Goal: Task Accomplishment & Management: Use online tool/utility

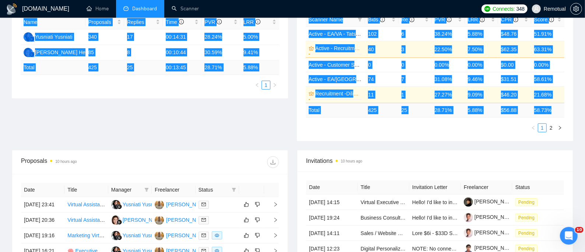
scroll to position [162, 0]
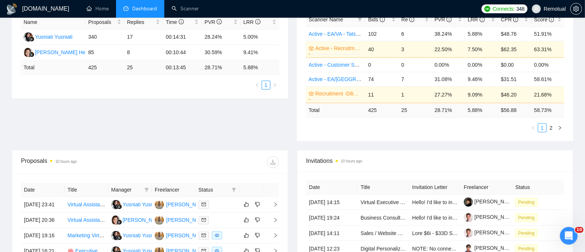
click at [355, 123] on ul "1 2" at bounding box center [435, 127] width 258 height 9
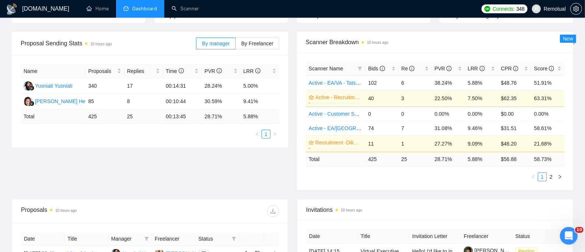
scroll to position [63, 0]
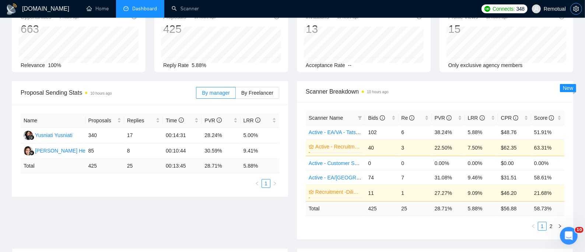
click at [576, 8] on icon "setting" at bounding box center [576, 9] width 6 height 6
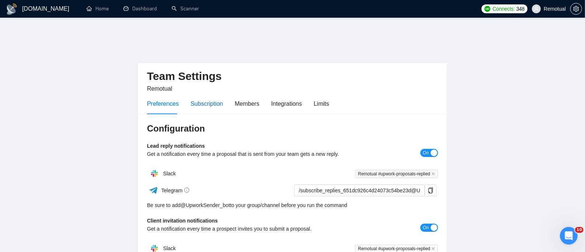
click at [208, 99] on div "Subscription" at bounding box center [206, 103] width 32 height 9
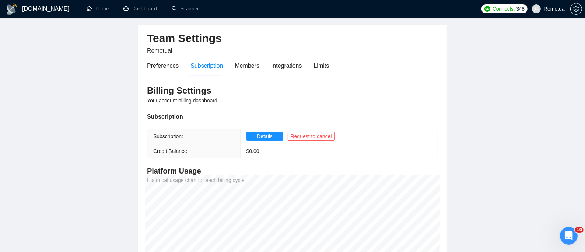
scroll to position [33, 0]
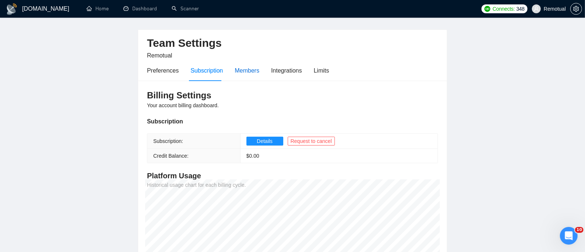
click at [240, 66] on div "Members" at bounding box center [247, 70] width 25 height 9
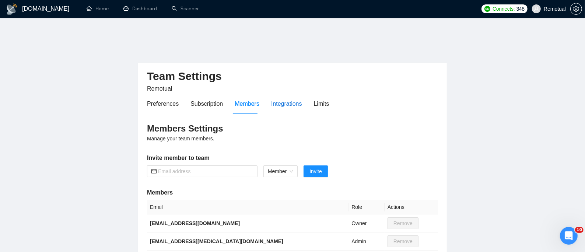
click at [278, 99] on div "Integrations" at bounding box center [286, 103] width 31 height 9
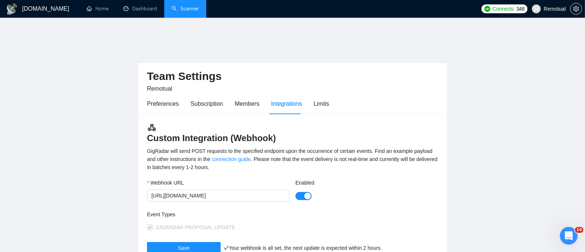
click at [182, 8] on link "Scanner" at bounding box center [185, 9] width 27 height 6
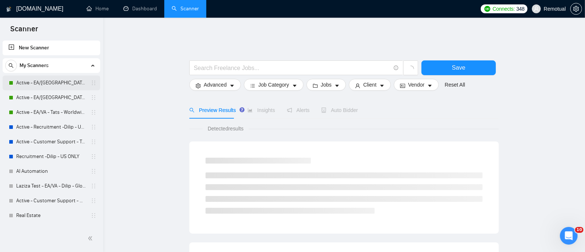
click at [62, 79] on link "Active - EA/[GEOGRAPHIC_DATA] - Dilip - U.S" at bounding box center [51, 82] width 70 height 15
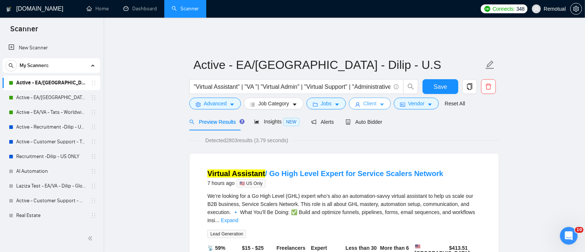
click at [379, 102] on button "Client" at bounding box center [370, 104] width 42 height 12
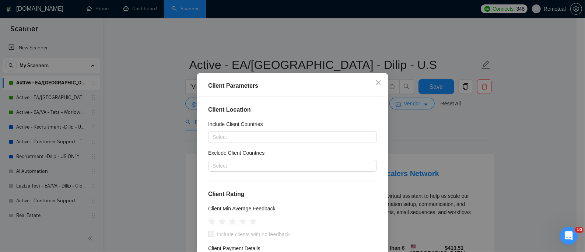
scroll to position [49, 0]
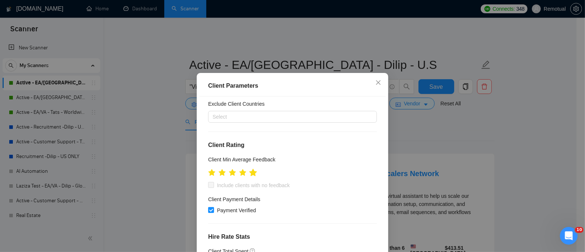
click at [249, 174] on icon "star" at bounding box center [253, 172] width 8 height 7
click at [219, 171] on icon "star" at bounding box center [222, 172] width 8 height 7
click at [197, 172] on div "Client Parameters Client Location Include Client Countries Select Exclude Clien…" at bounding box center [292, 185] width 191 height 224
click at [208, 173] on icon "star" at bounding box center [212, 172] width 8 height 7
click at [208, 175] on icon "star" at bounding box center [212, 173] width 8 height 8
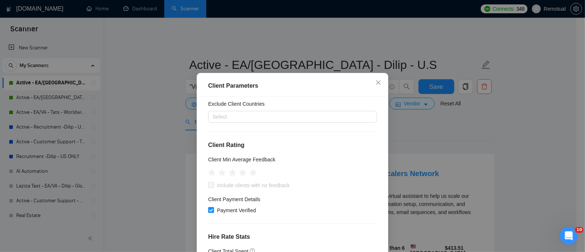
click at [321, 168] on div at bounding box center [292, 171] width 169 height 11
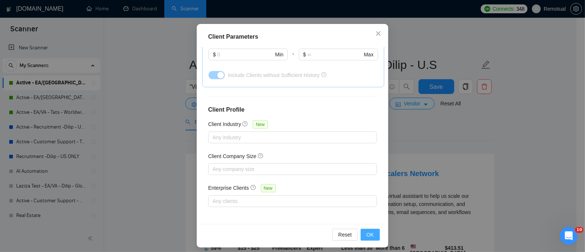
click at [370, 234] on button "OK" at bounding box center [369, 235] width 19 height 12
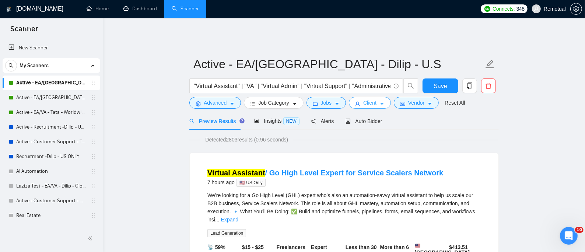
scroll to position [0, 0]
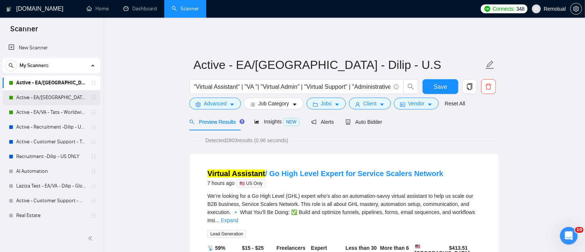
click at [43, 96] on link "Active - EA/[GEOGRAPHIC_DATA] - Dilip - Global" at bounding box center [51, 97] width 70 height 15
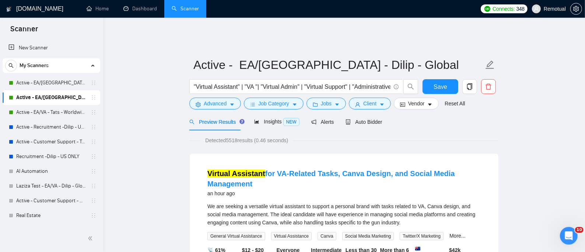
drag, startPoint x: 534, startPoint y: 73, endPoint x: 534, endPoint y: 15, distance: 58.2
